Goal: Information Seeking & Learning: Learn about a topic

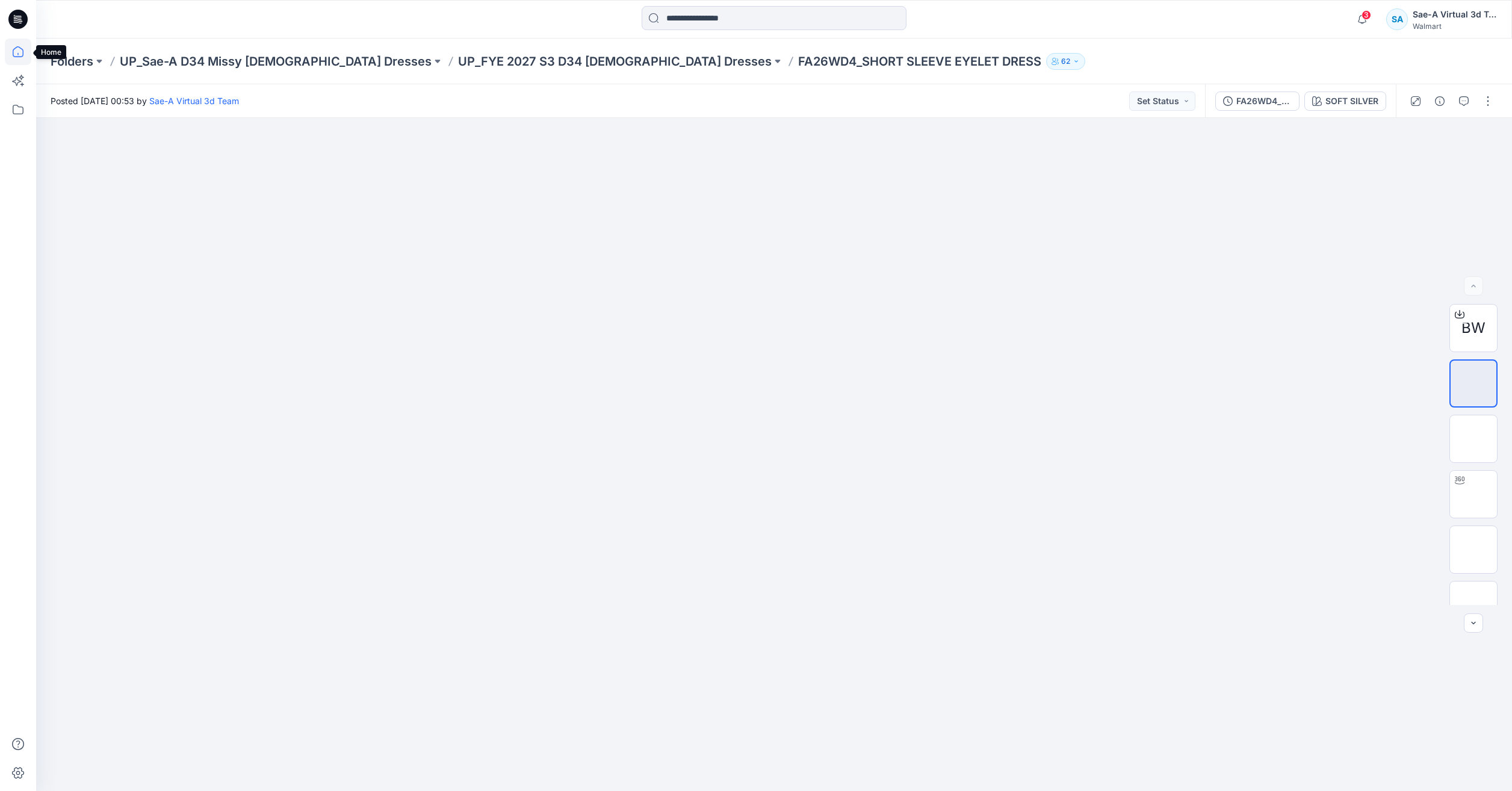
click at [12, 57] on icon at bounding box center [18, 51] width 27 height 27
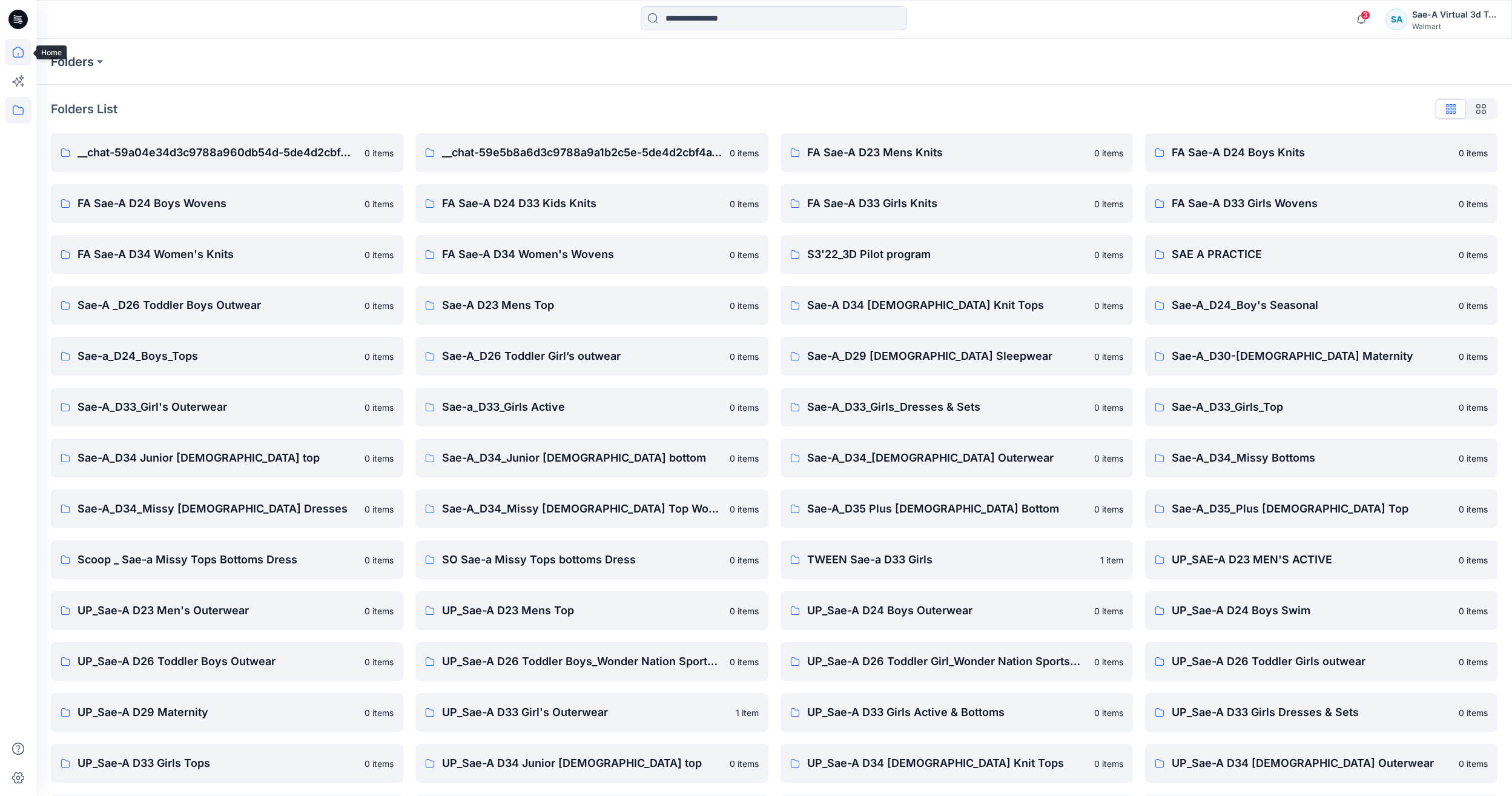
click at [14, 55] on icon at bounding box center [18, 52] width 27 height 27
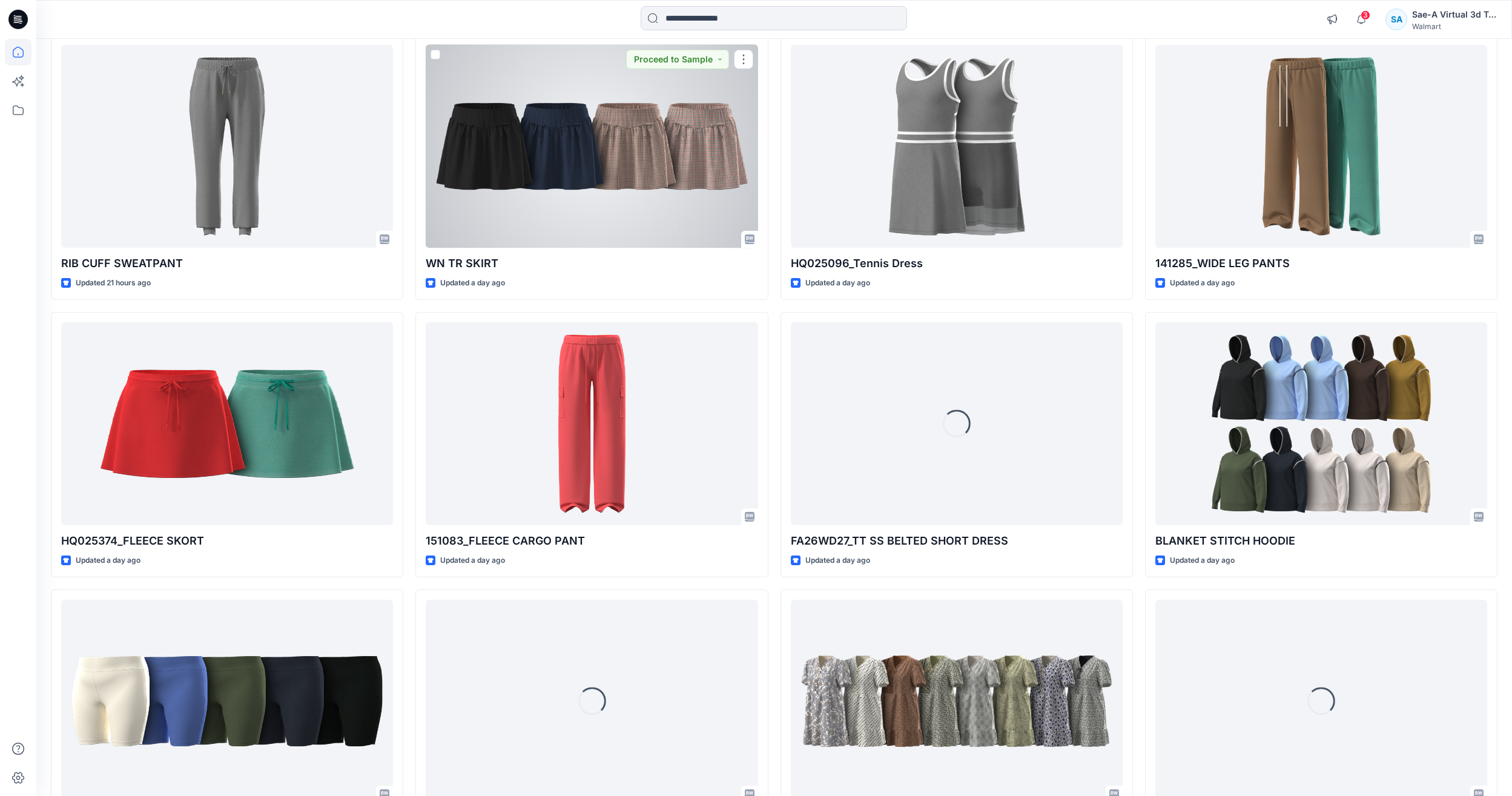
scroll to position [979, 0]
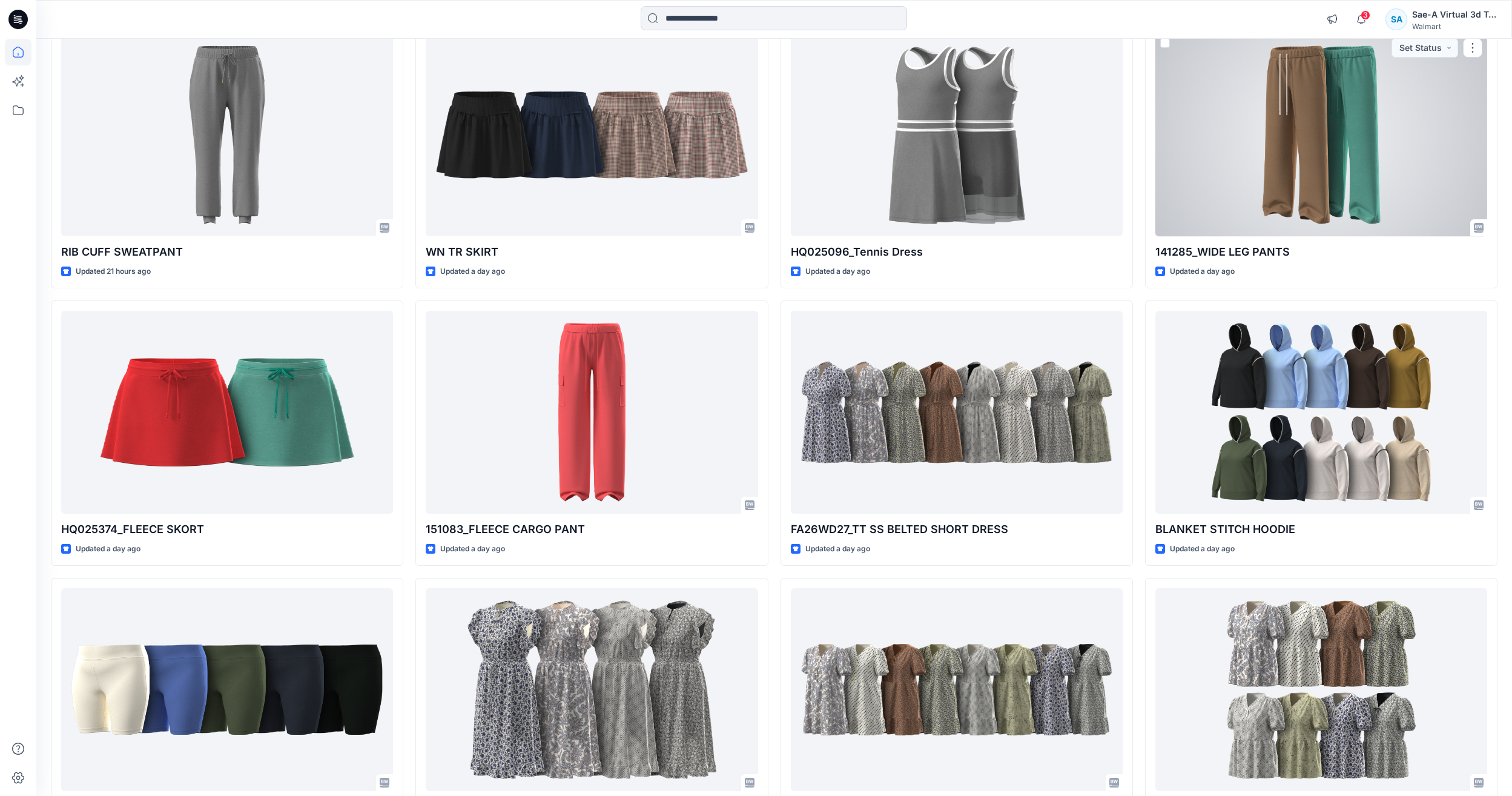
click at [1314, 169] on div at bounding box center [1321, 135] width 332 height 203
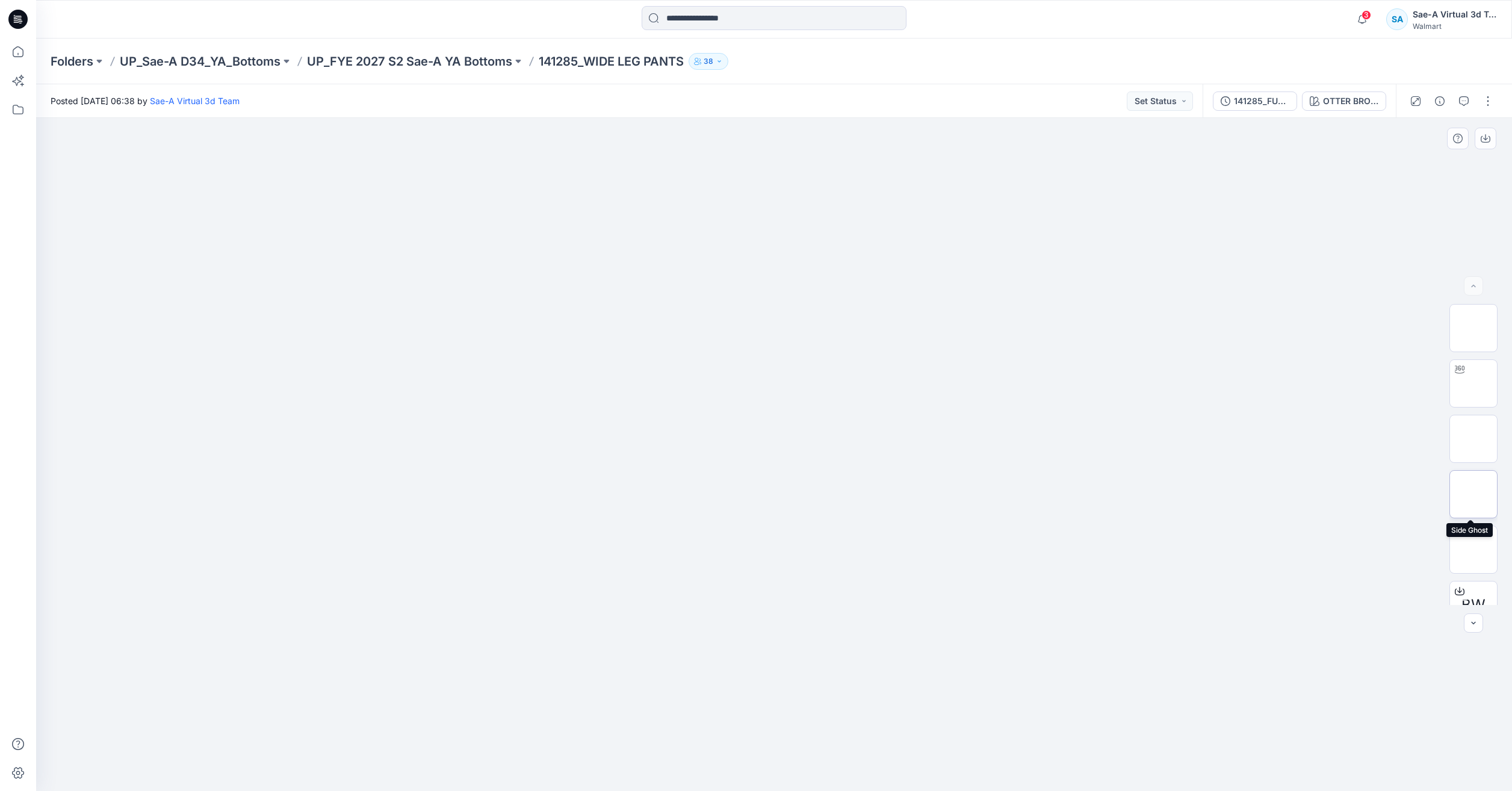
click at [1474, 494] on img at bounding box center [1474, 494] width 0 height 0
click at [1474, 383] on img at bounding box center [1474, 383] width 0 height 0
click at [15, 46] on icon at bounding box center [18, 51] width 27 height 27
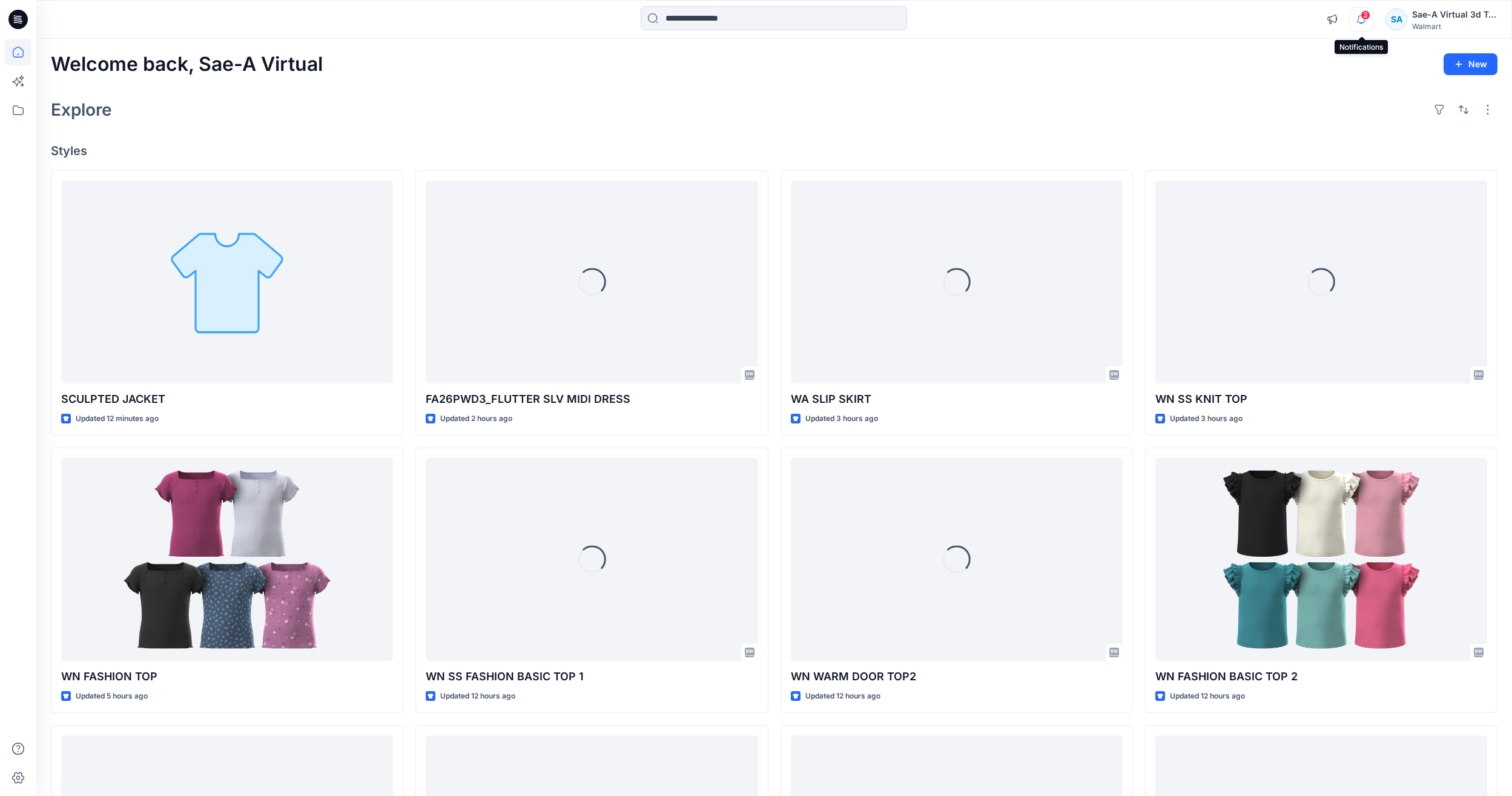
click at [1359, 15] on icon "button" at bounding box center [1361, 19] width 23 height 24
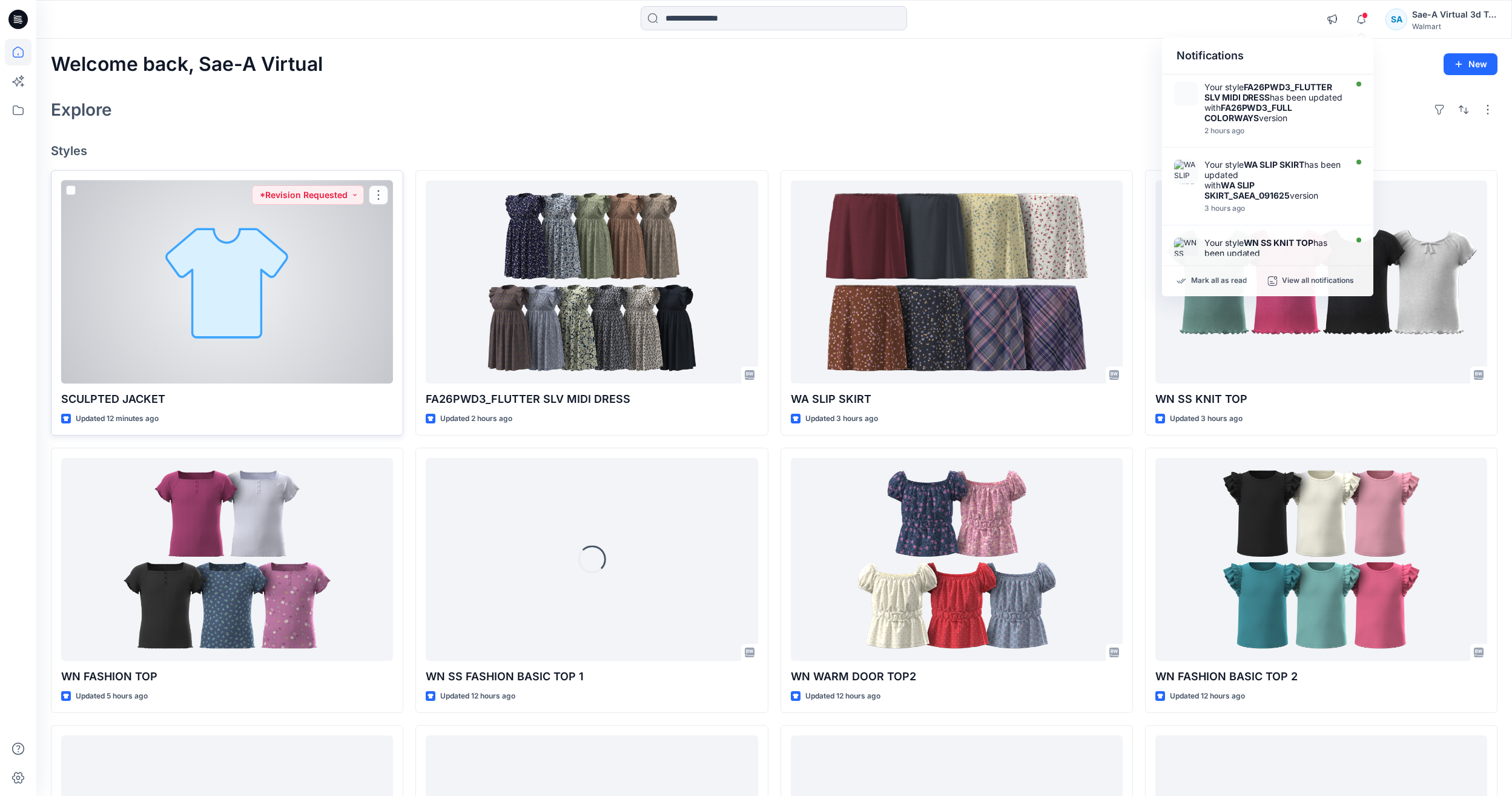
click at [301, 309] on div at bounding box center [227, 282] width 332 height 203
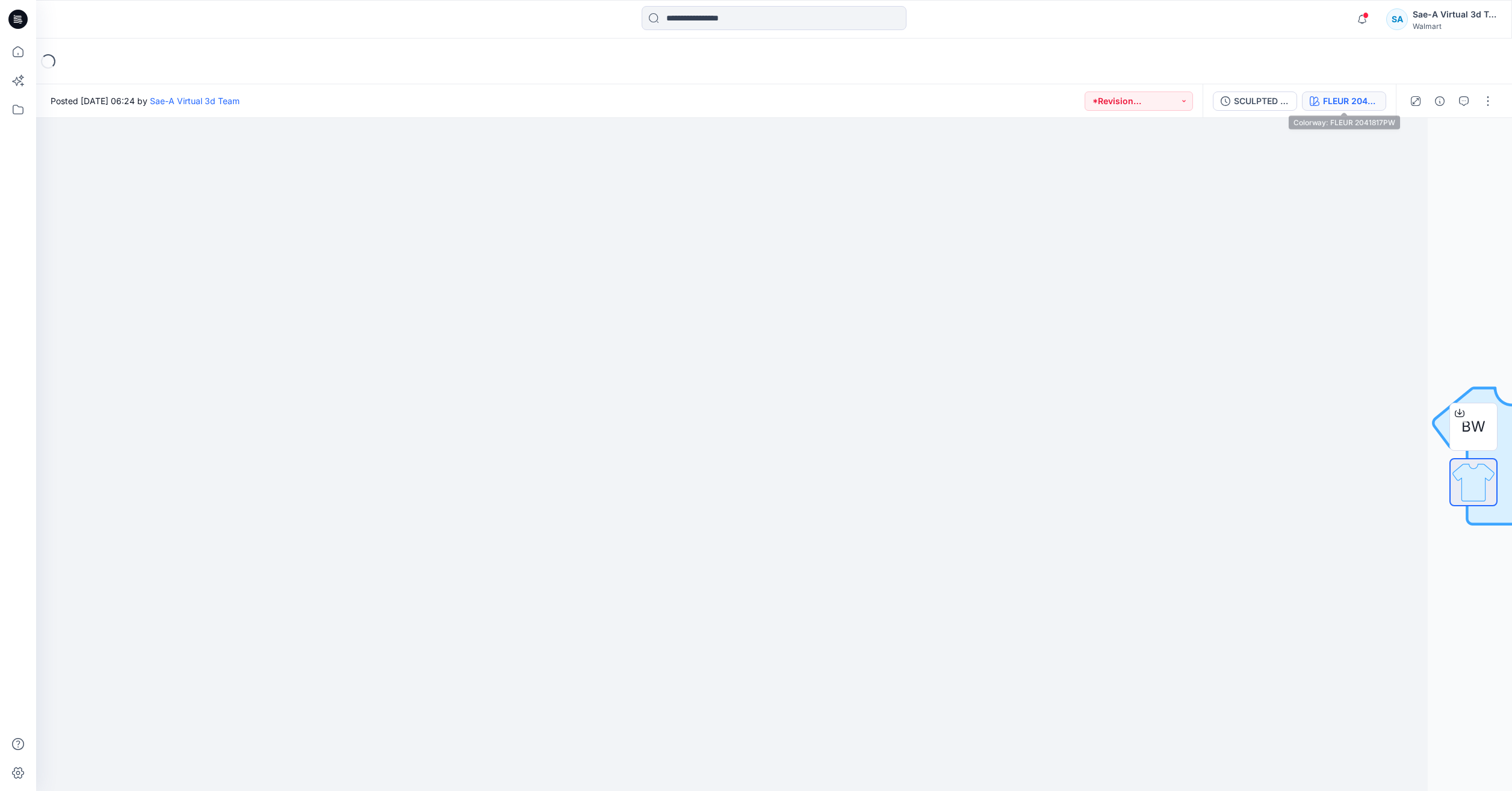
click at [1339, 102] on div "FLEUR 2041817PW" at bounding box center [1351, 101] width 55 height 13
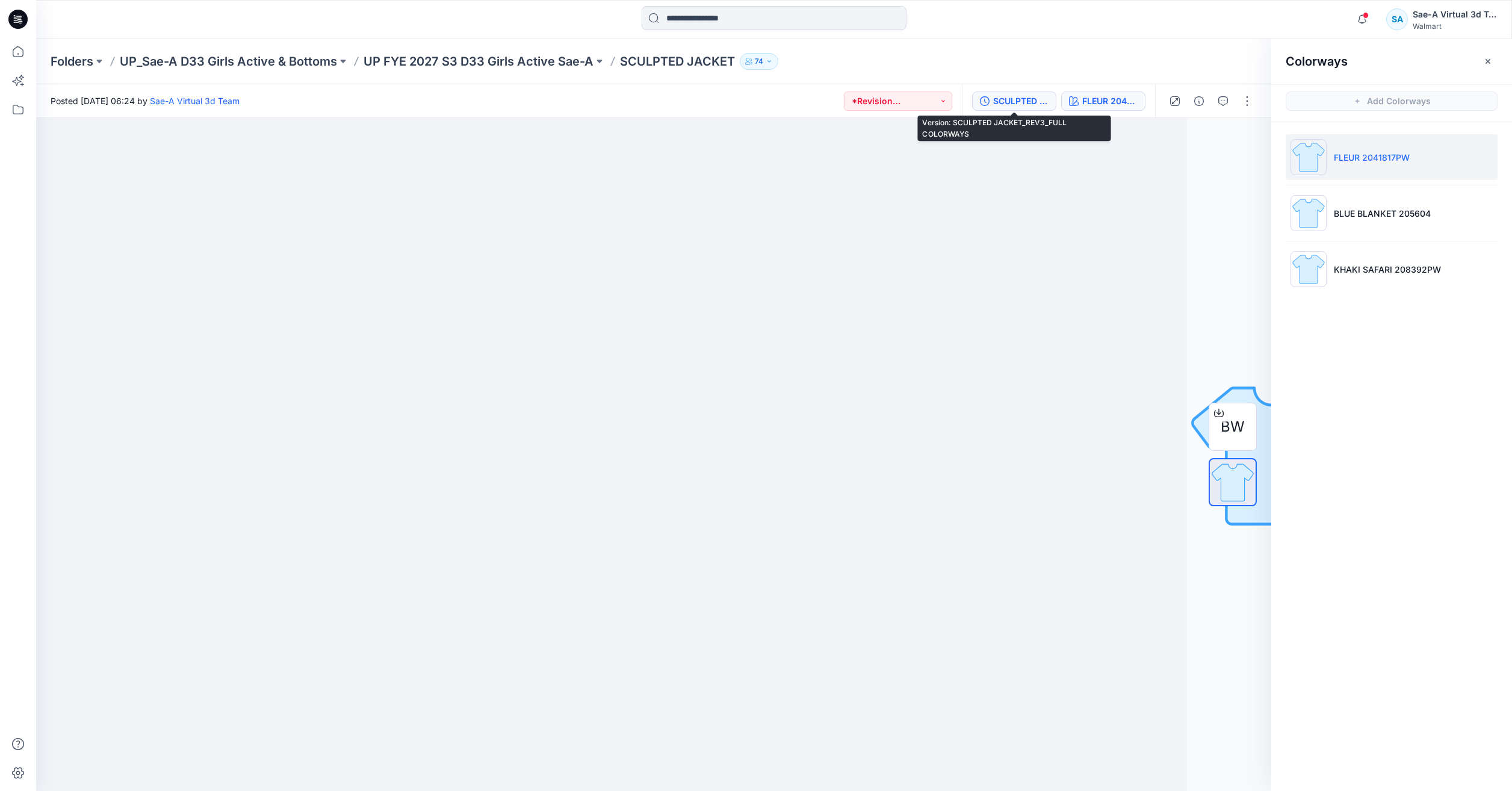
click at [1034, 98] on div "SCULPTED JACKET_REV3_FULL COLORWAYS" at bounding box center [1020, 101] width 55 height 13
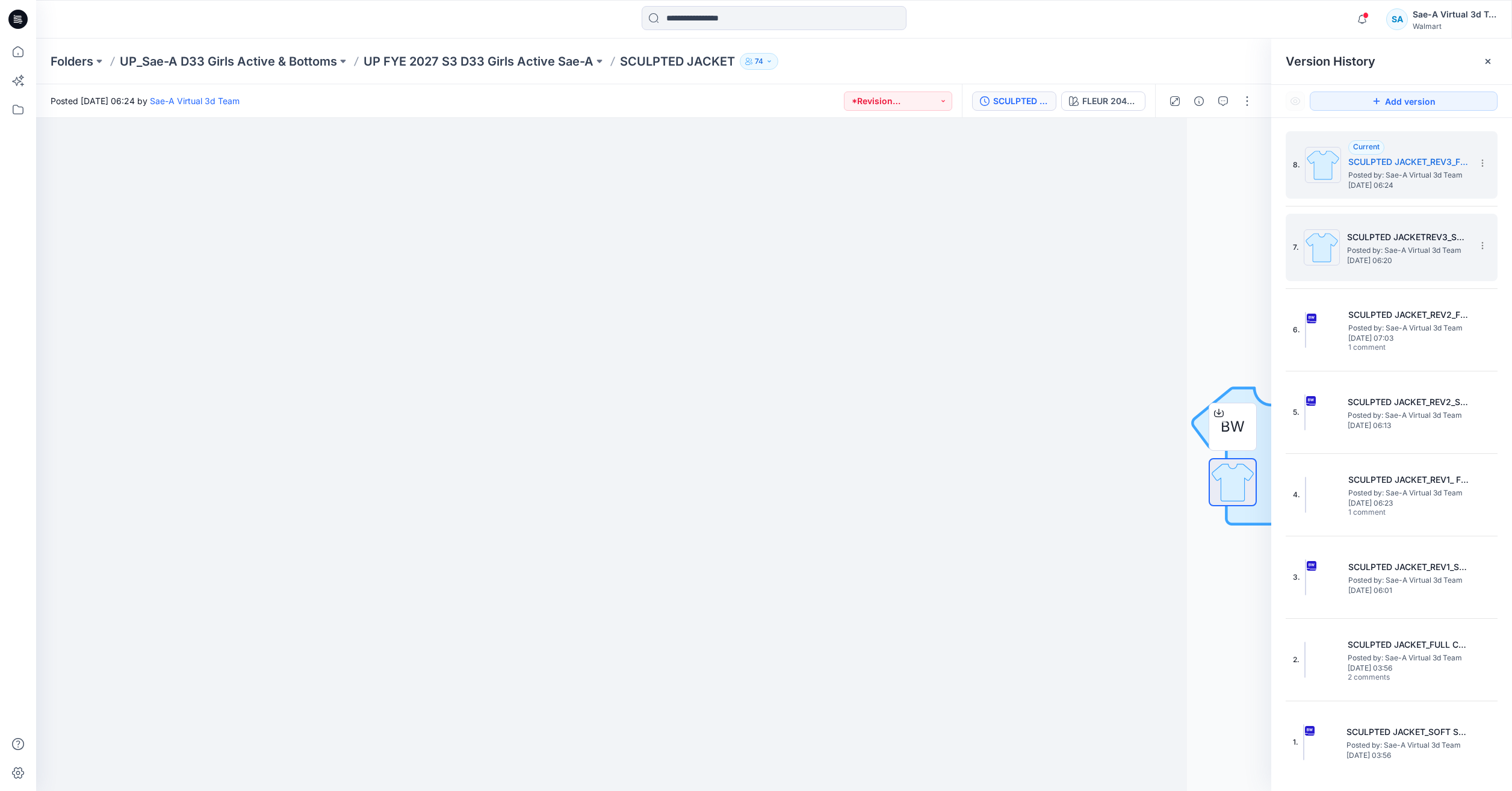
click at [1373, 235] on h5 "SCULPTED JACKETREV3_SOFT SILVER" at bounding box center [1407, 237] width 120 height 14
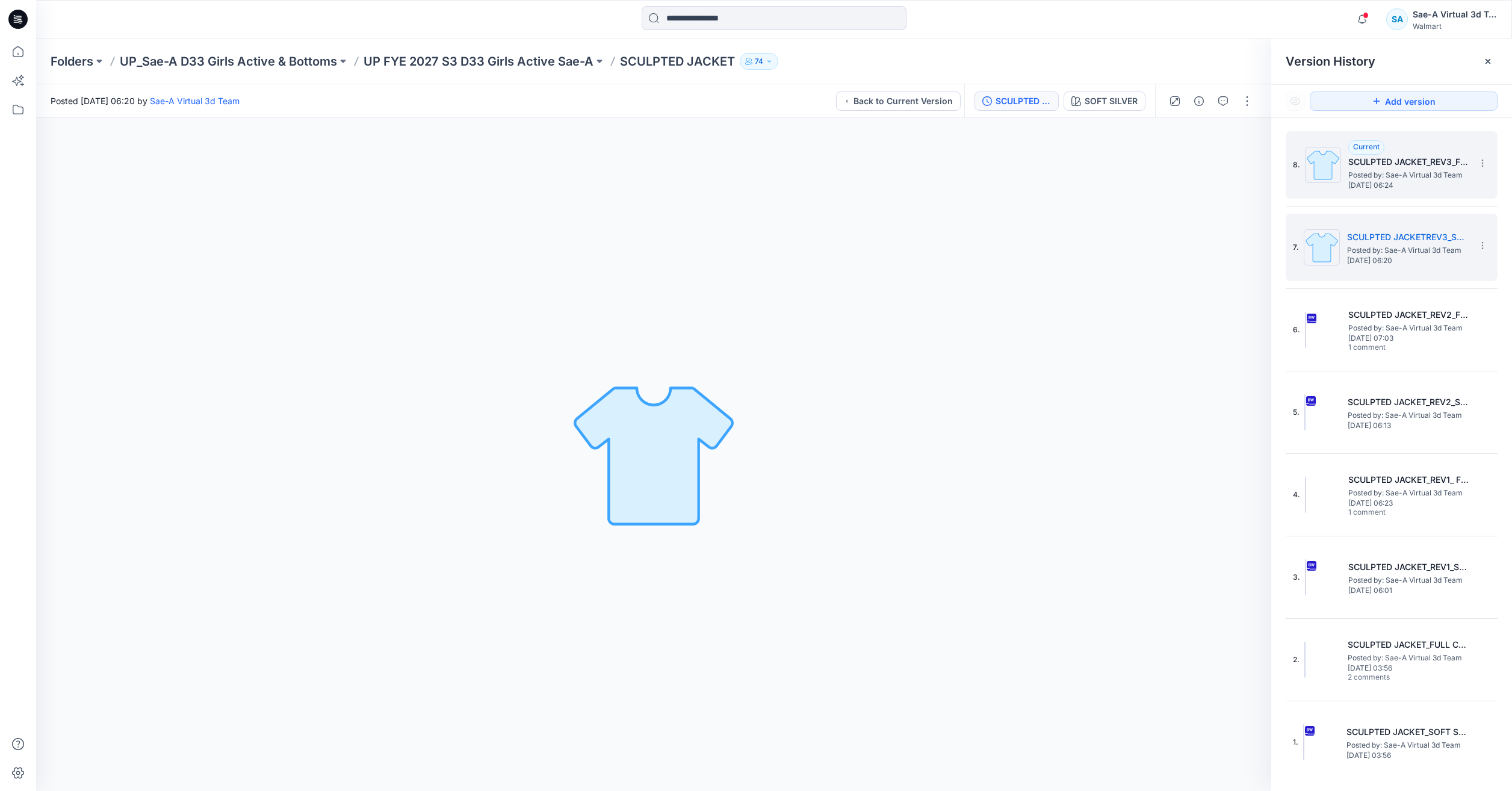
click at [1397, 177] on span "Posted by: Sae-A Virtual 3d Team" at bounding box center [1408, 175] width 120 height 12
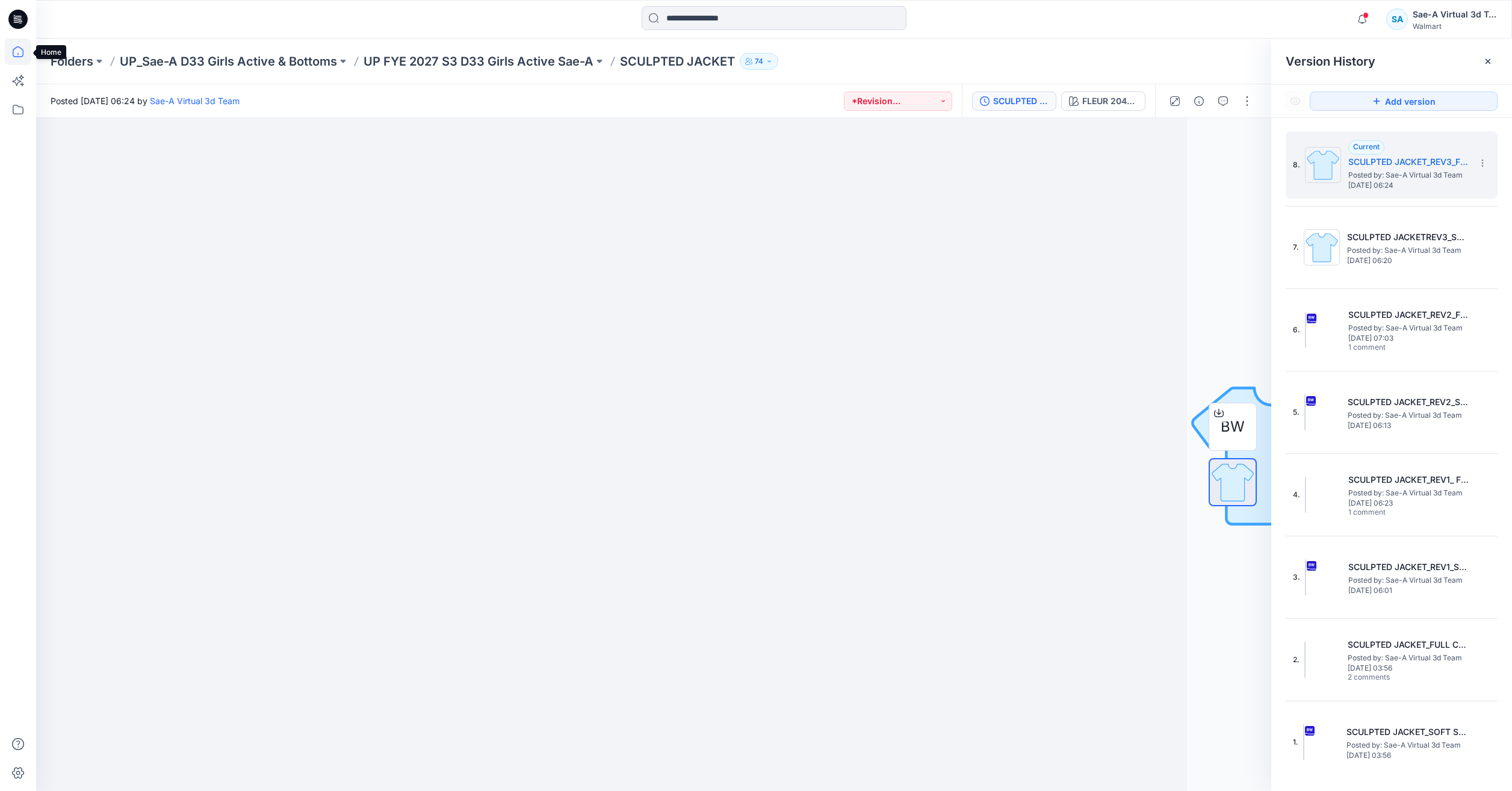
click at [13, 52] on icon at bounding box center [18, 51] width 11 height 11
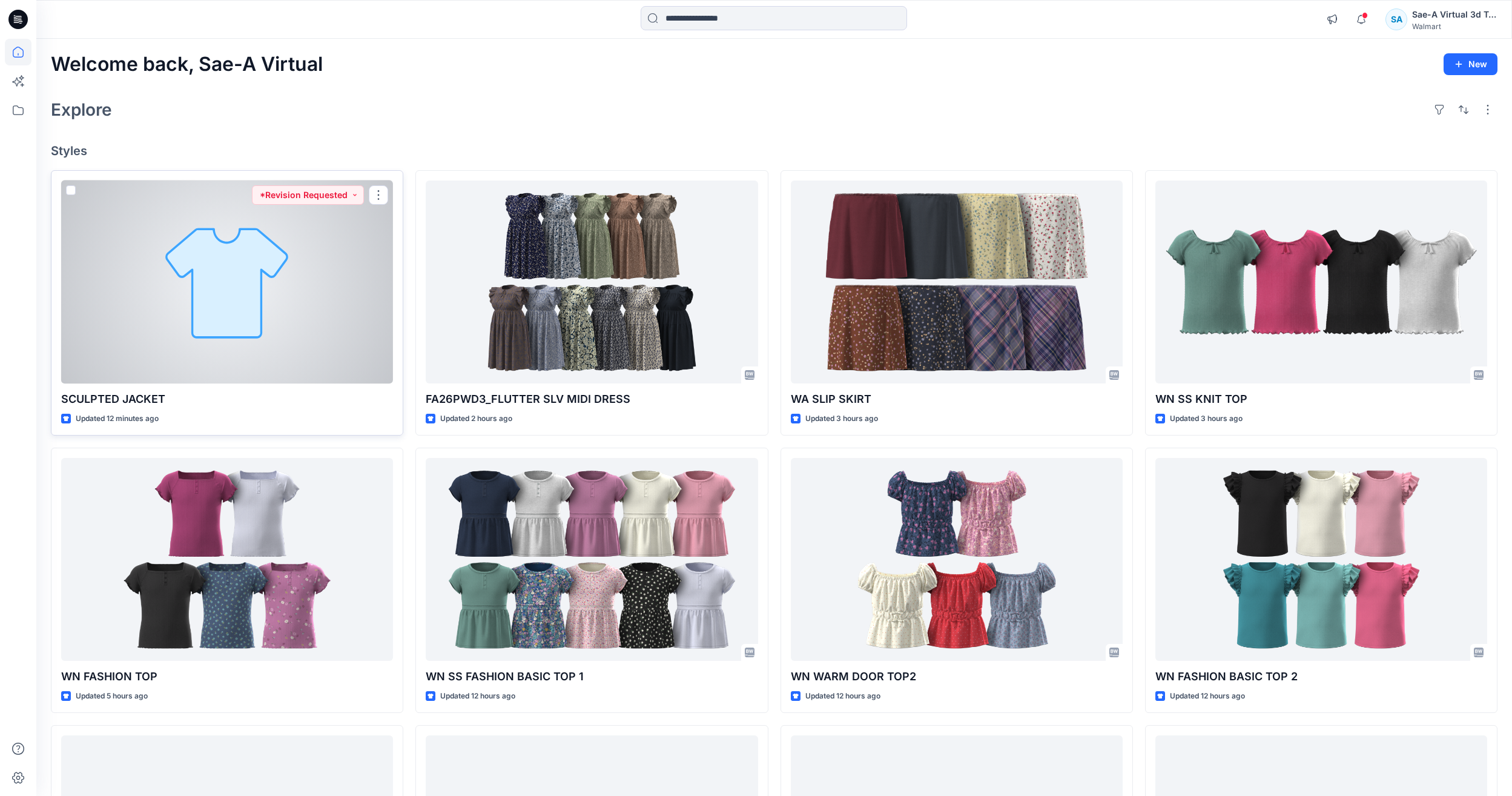
click at [341, 246] on div at bounding box center [227, 282] width 332 height 203
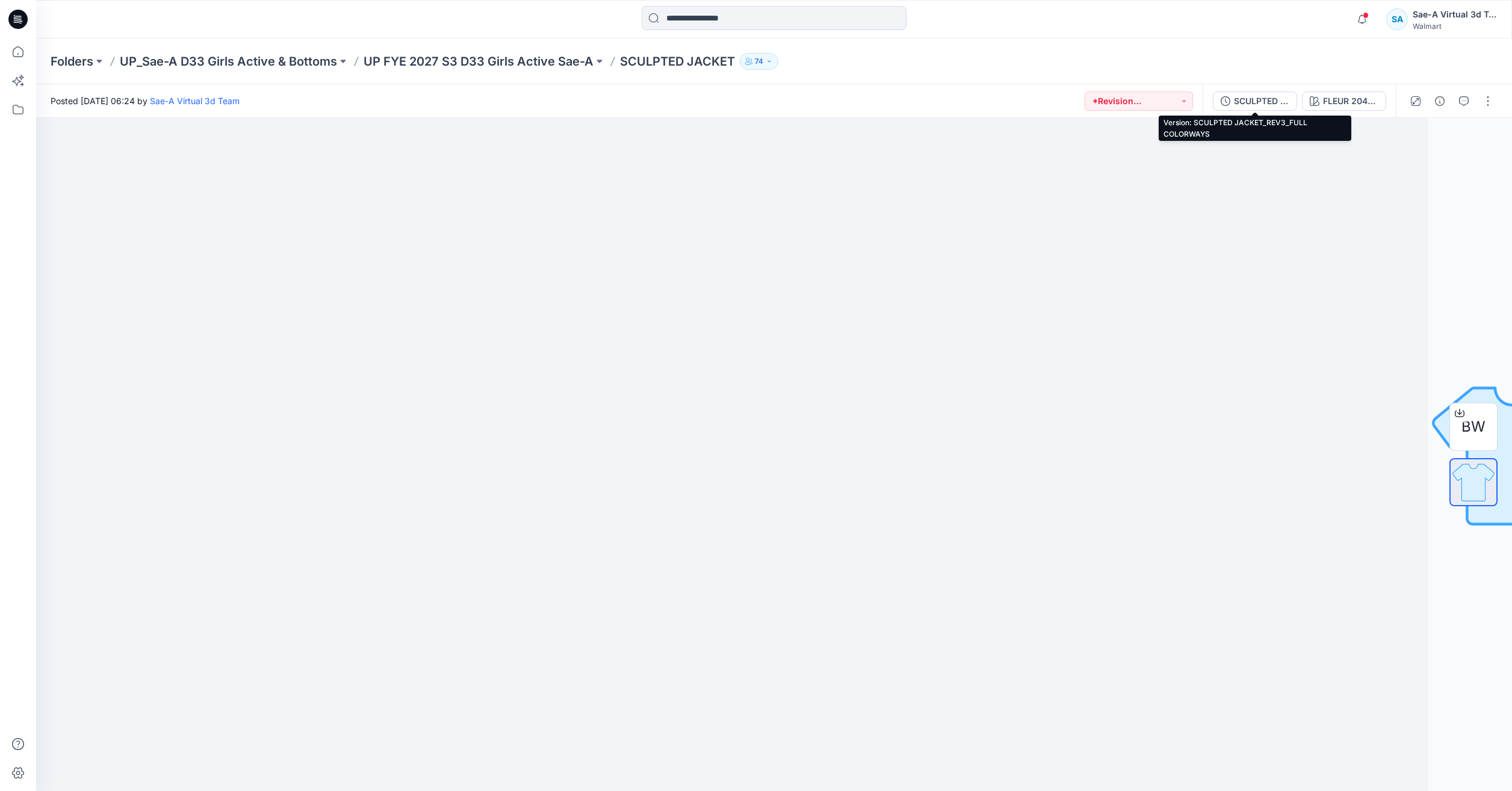
click at [1270, 97] on div "SCULPTED JACKET_REV3_FULL COLORWAYS" at bounding box center [1261, 101] width 55 height 13
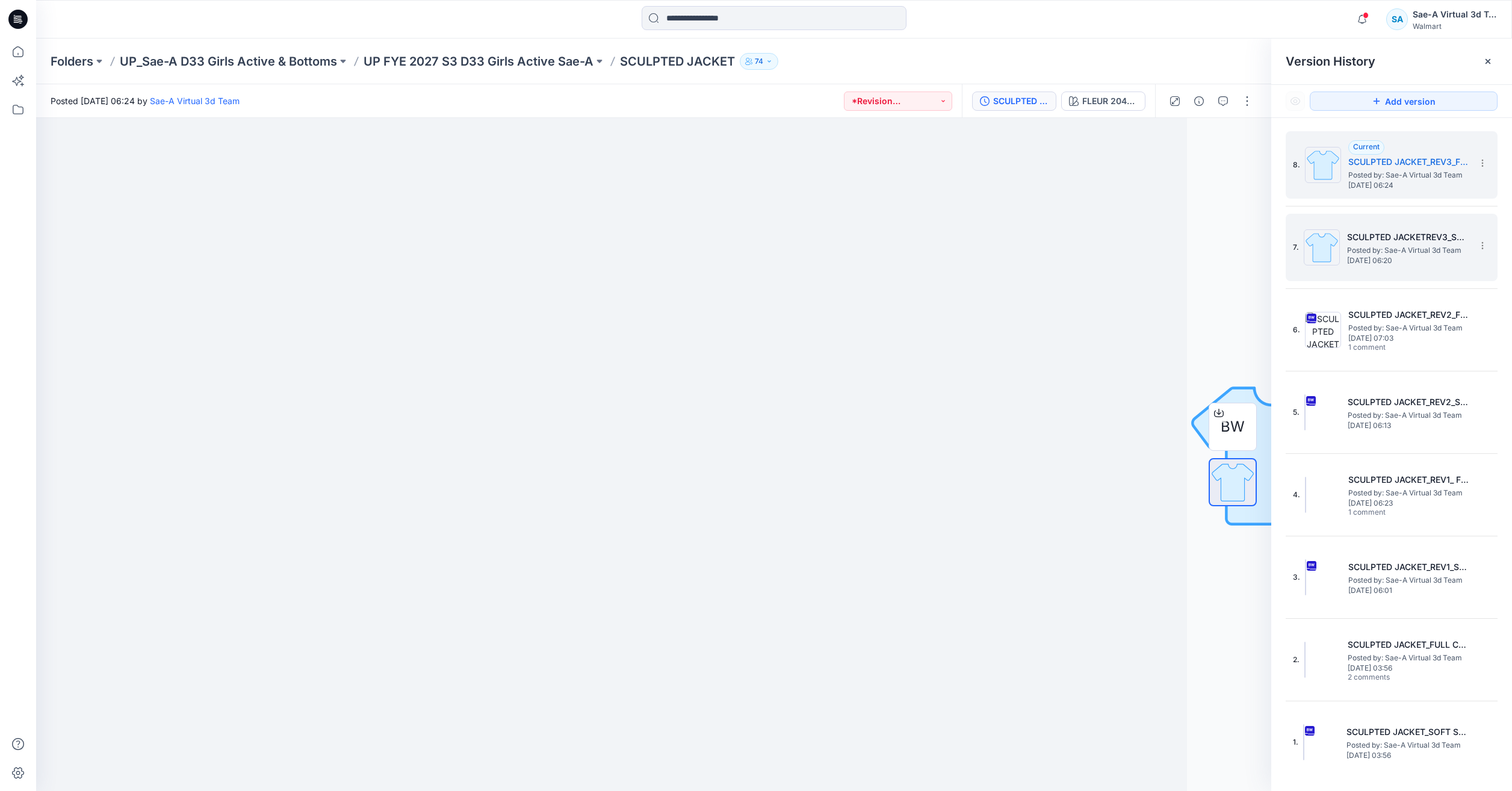
click at [1408, 242] on h5 "SCULPTED JACKETREV3_SOFT SILVER" at bounding box center [1407, 237] width 120 height 14
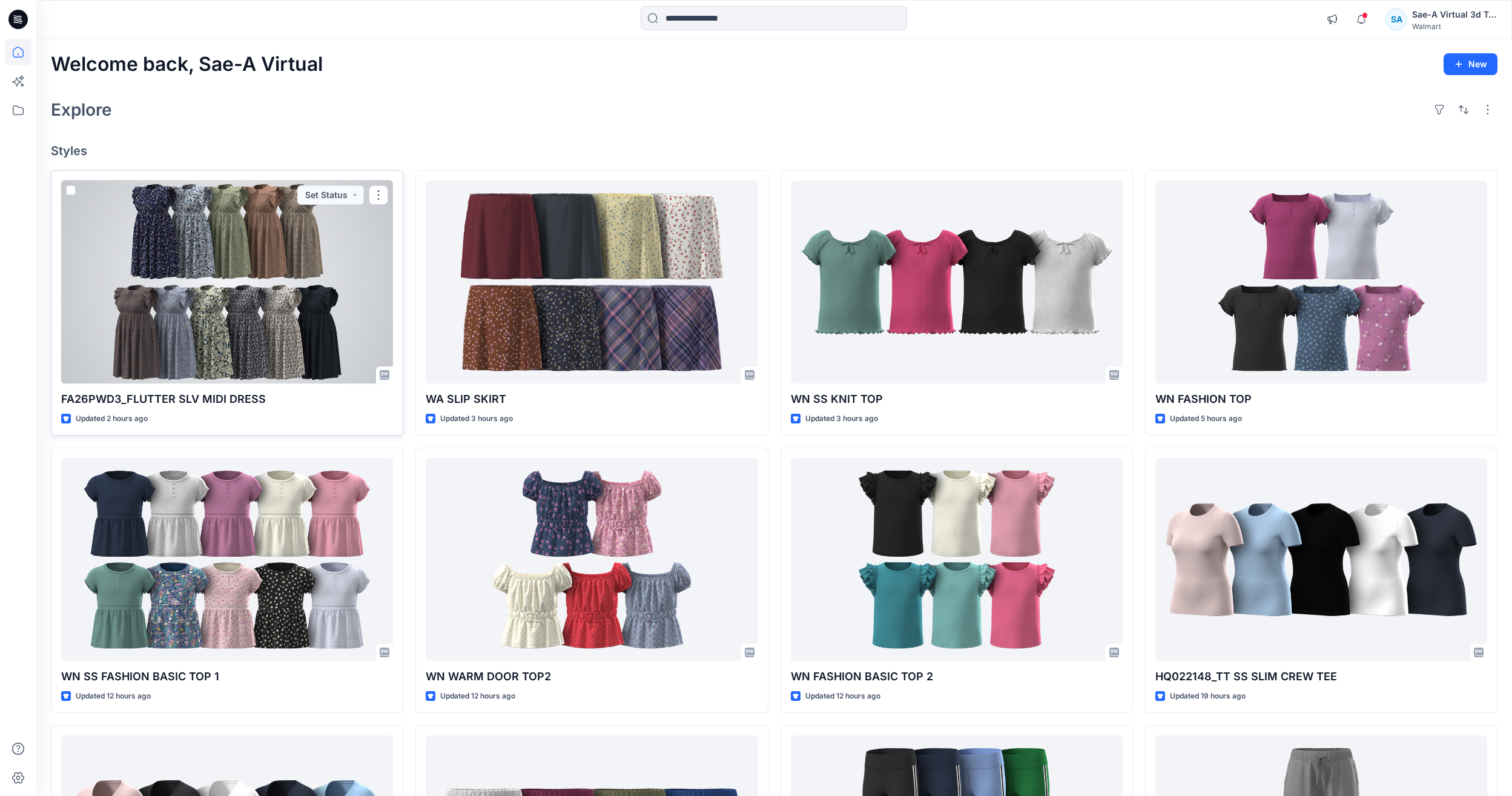
click at [116, 292] on div at bounding box center [227, 282] width 332 height 203
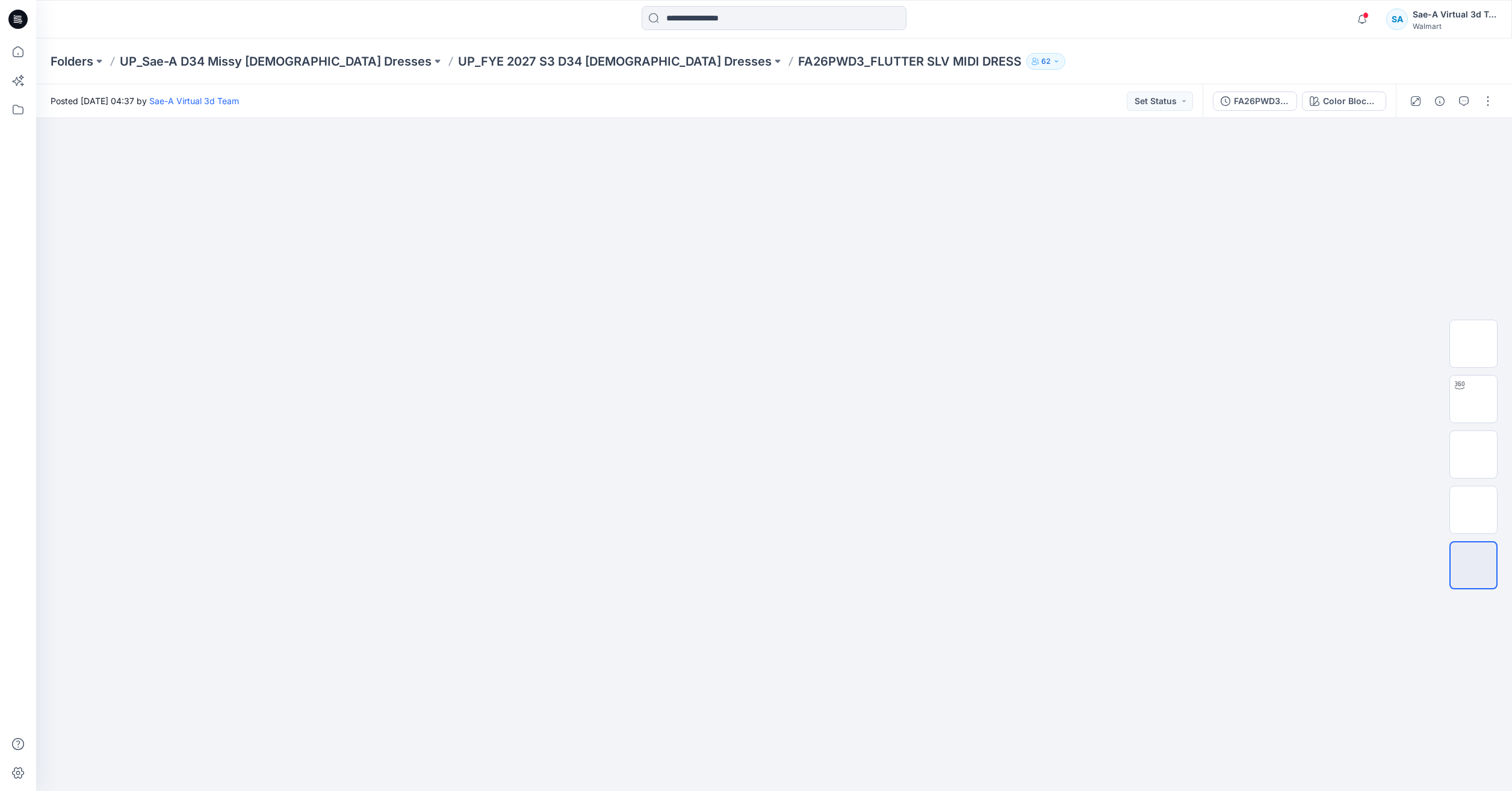
click at [525, 76] on div "Folders UP_Sae-A D34 Missy Ladies Dresses UP_FYE 2027 S3 D34 Ladies Dresses FA2…" at bounding box center [774, 61] width 1476 height 46
click at [525, 62] on p "UP_FYE 2027 S3 D34 Ladies Dresses" at bounding box center [615, 61] width 314 height 17
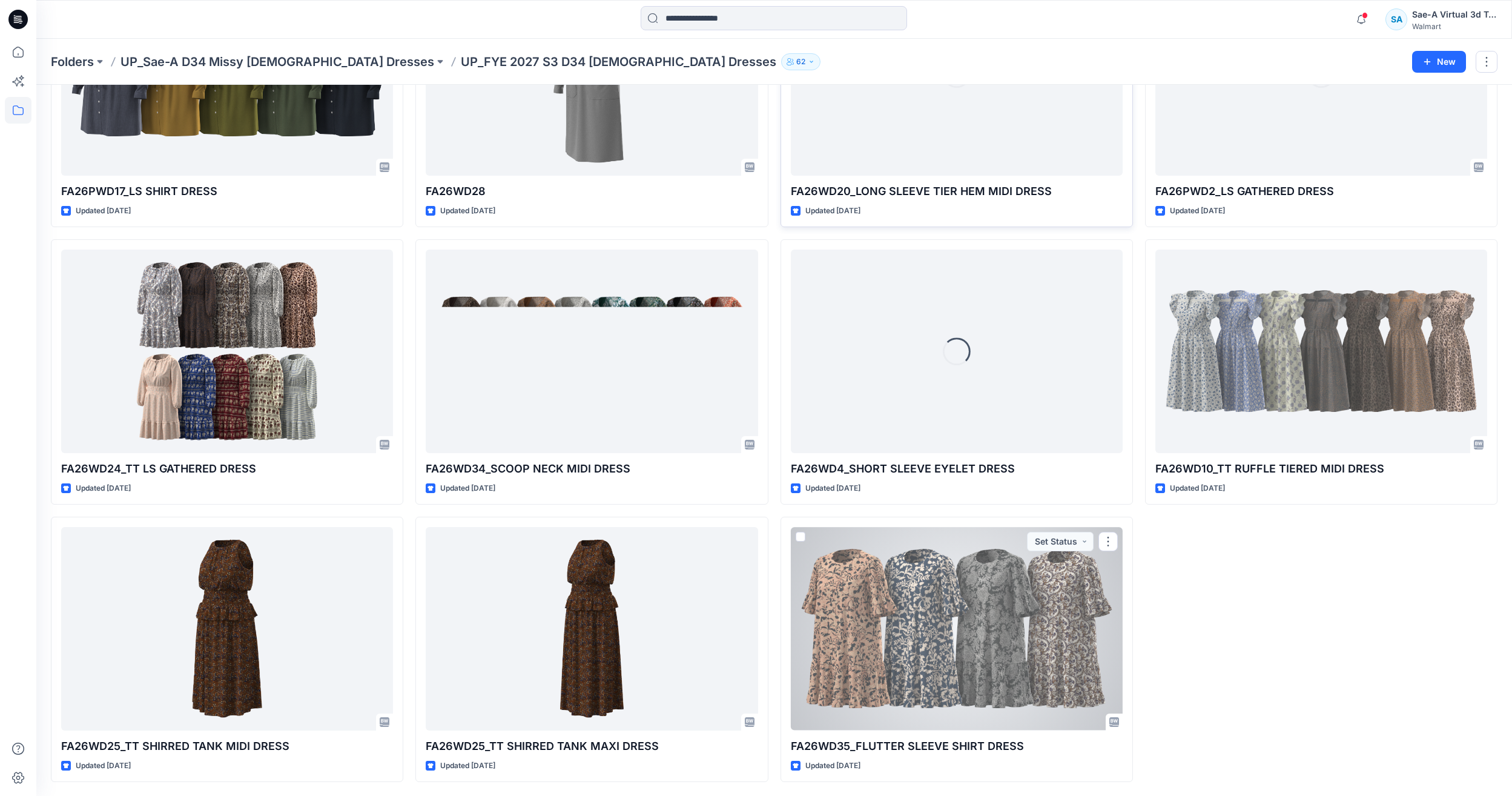
scroll to position [1006, 0]
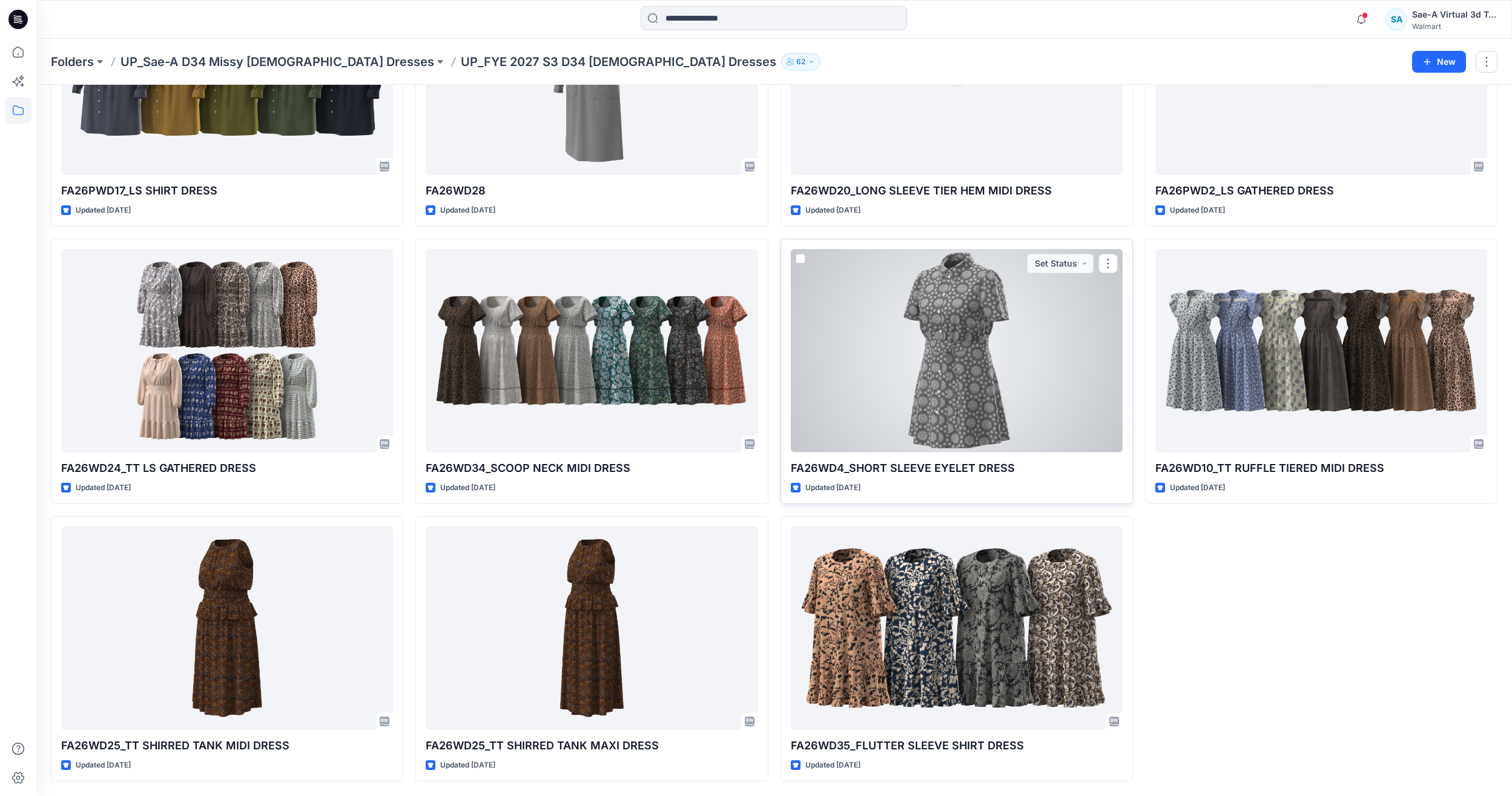
click at [928, 407] on div at bounding box center [956, 351] width 332 height 203
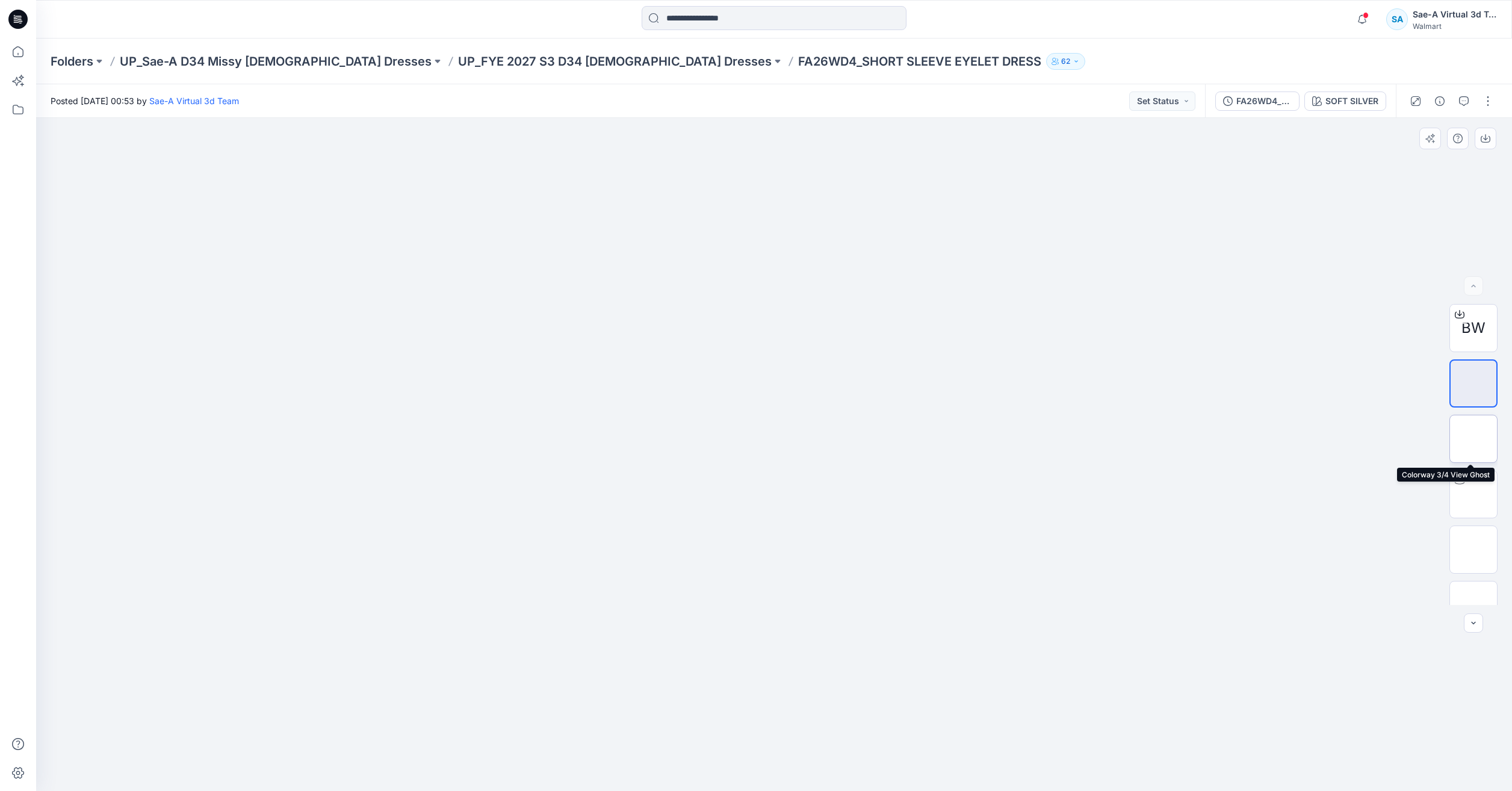
click at [1474, 439] on img at bounding box center [1474, 439] width 0 height 0
click at [1474, 494] on img at bounding box center [1474, 494] width 0 height 0
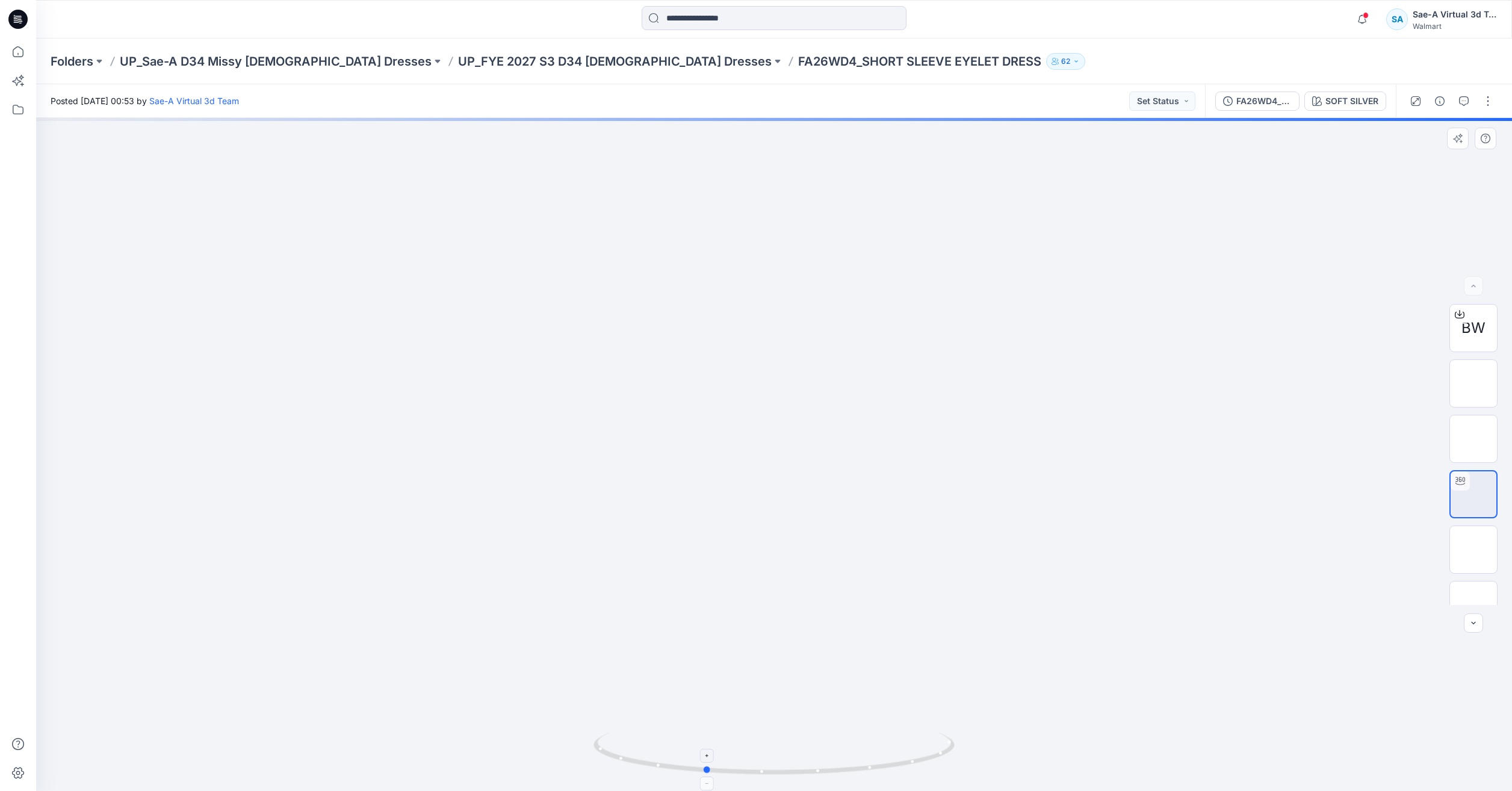
drag, startPoint x: 851, startPoint y: 776, endPoint x: 818, endPoint y: 777, distance: 33.0
click at [818, 777] on icon at bounding box center [775, 755] width 364 height 45
drag, startPoint x: 1000, startPoint y: 516, endPoint x: 1072, endPoint y: 506, distance: 72.7
click at [1001, 515] on div at bounding box center [774, 454] width 1476 height 673
click at [1474, 549] on img at bounding box center [1474, 549] width 0 height 0
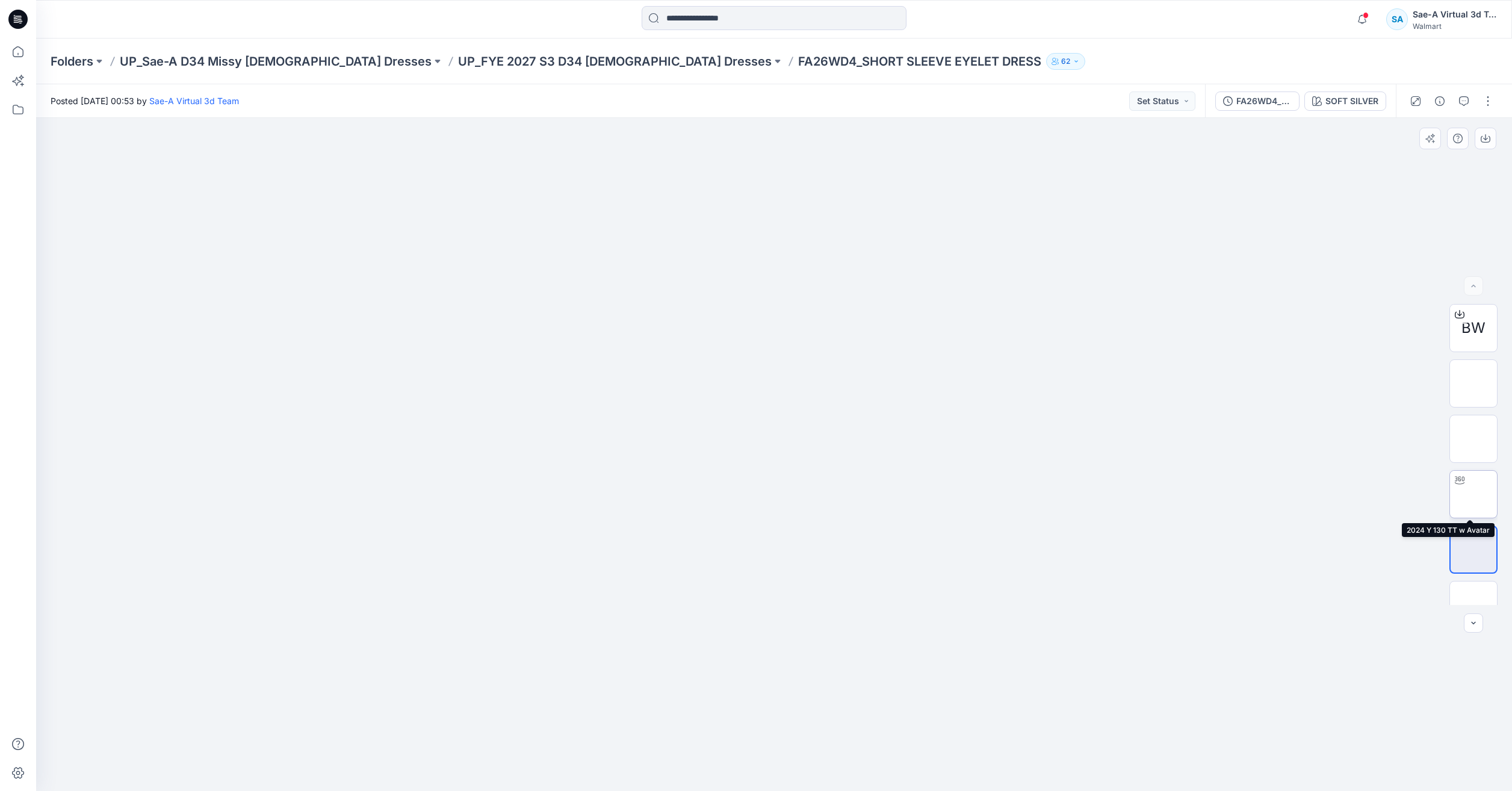
click at [1474, 494] on img at bounding box center [1474, 494] width 0 height 0
click at [12, 60] on icon at bounding box center [18, 51] width 27 height 27
